Goal: Transaction & Acquisition: Book appointment/travel/reservation

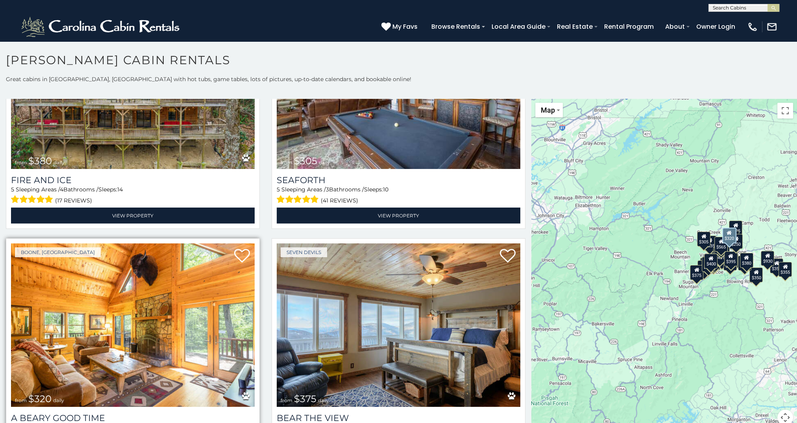
scroll to position [2559, 0]
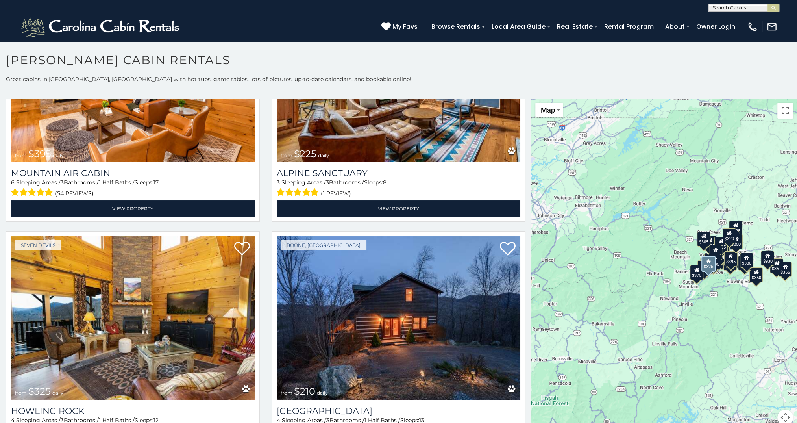
scroll to position [7, 0]
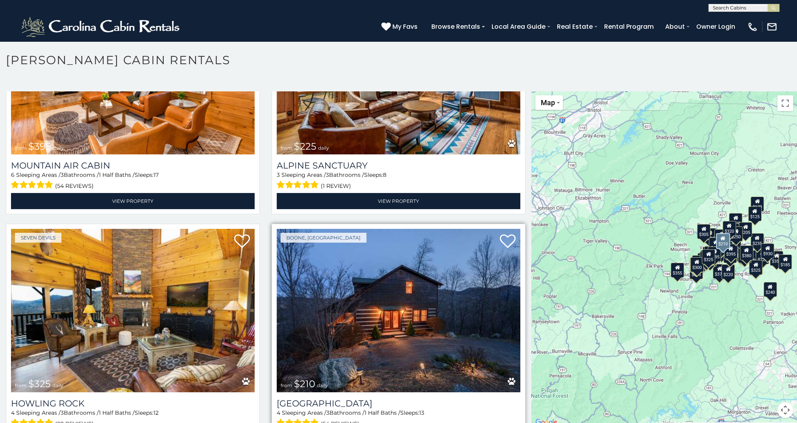
click at [400, 287] on img at bounding box center [399, 310] width 244 height 163
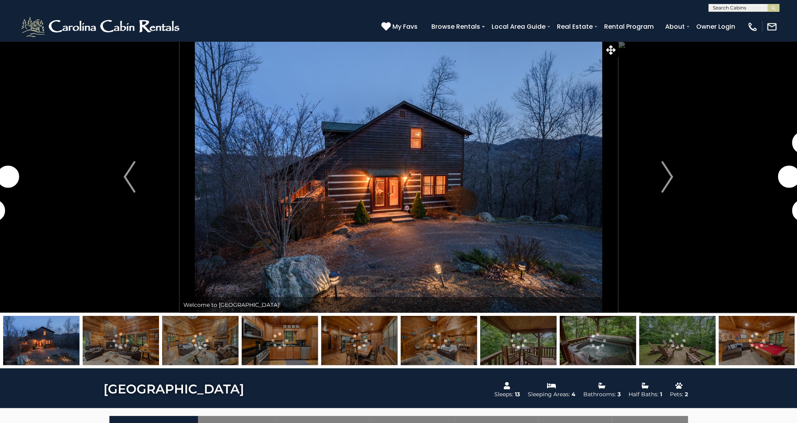
click at [124, 335] on img at bounding box center [121, 340] width 76 height 49
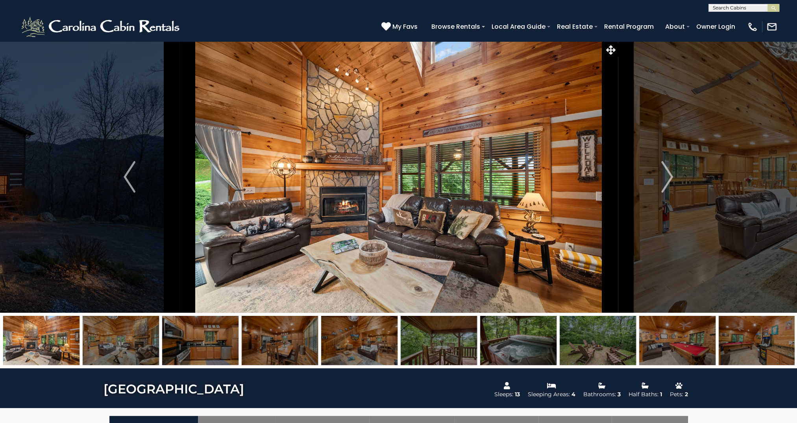
click at [214, 337] on img at bounding box center [200, 340] width 76 height 49
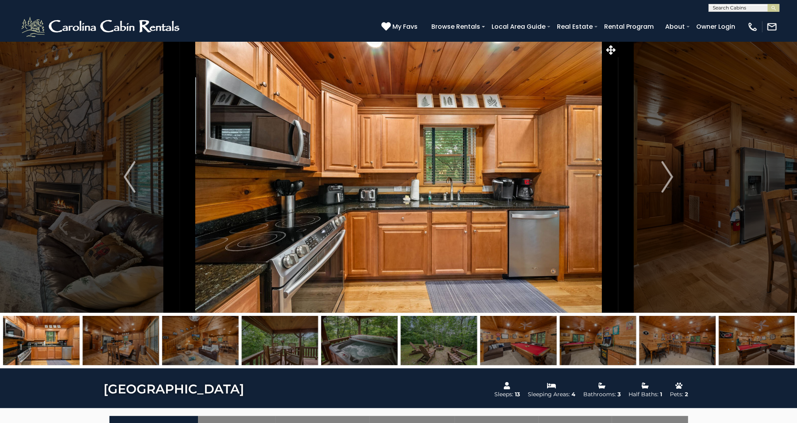
click at [523, 354] on img at bounding box center [518, 340] width 76 height 49
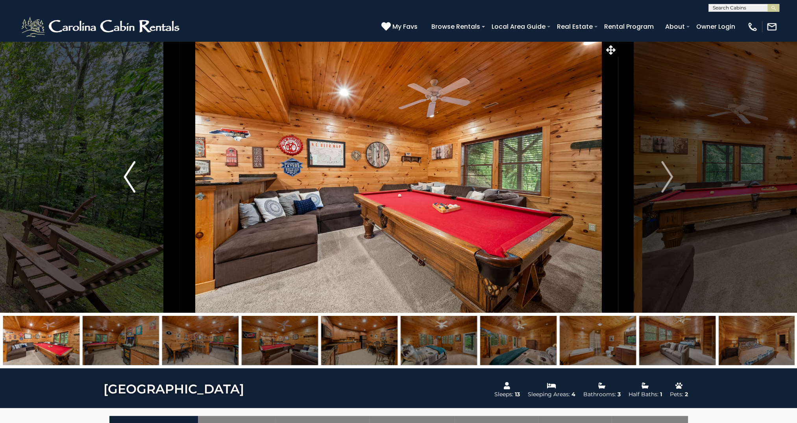
click at [127, 173] on img "Previous" at bounding box center [130, 176] width 12 height 31
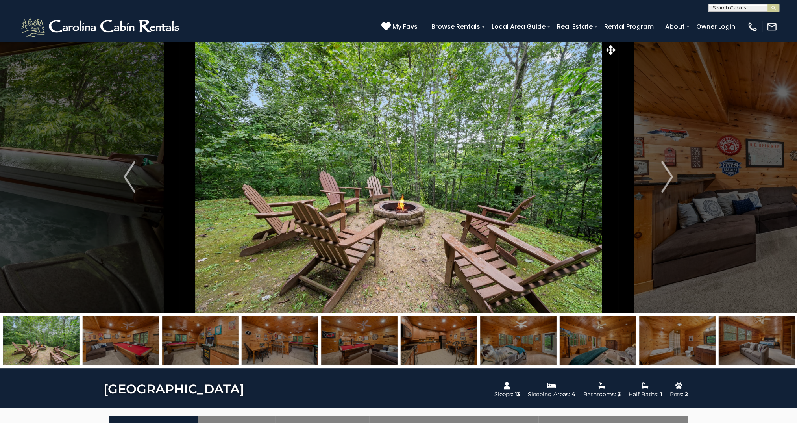
click at [753, 341] on img at bounding box center [757, 340] width 76 height 49
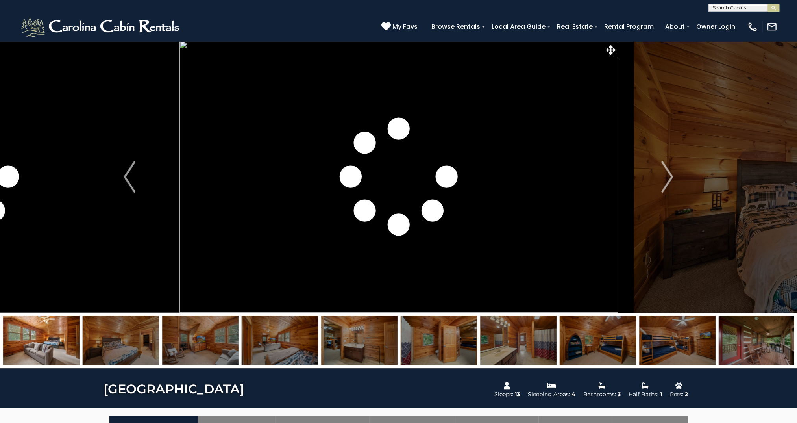
click at [607, 349] on img at bounding box center [598, 340] width 76 height 49
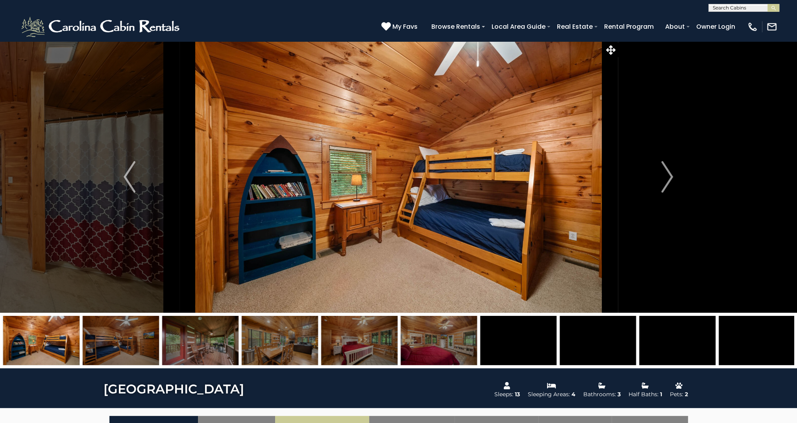
scroll to position [65, 0]
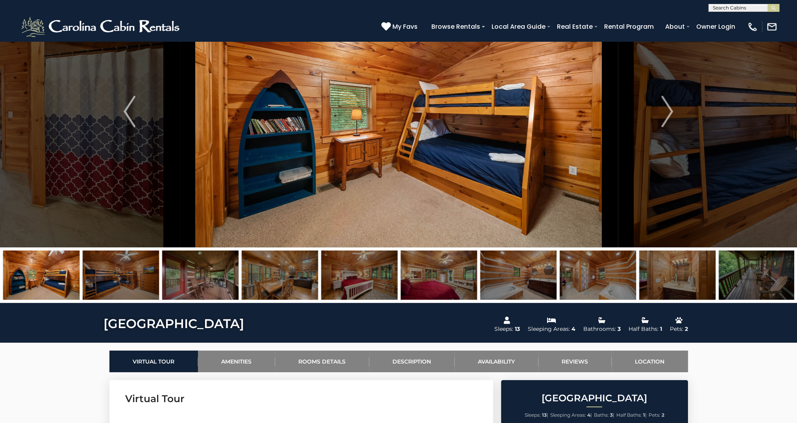
click at [510, 281] on img at bounding box center [518, 274] width 76 height 49
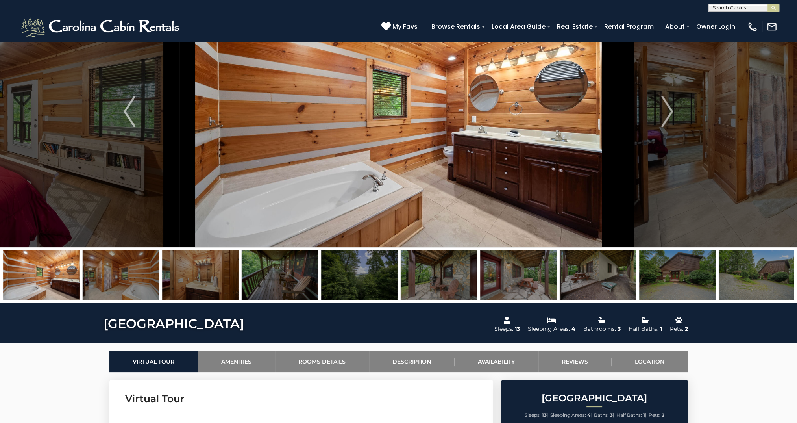
click at [597, 278] on img at bounding box center [598, 274] width 76 height 49
